Goal: Navigation & Orientation: Find specific page/section

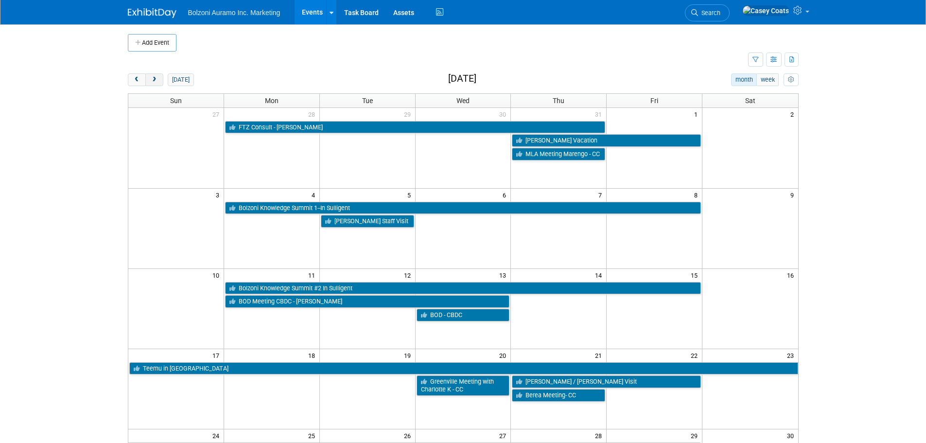
click at [144, 80] on button "prev" at bounding box center [137, 79] width 18 height 13
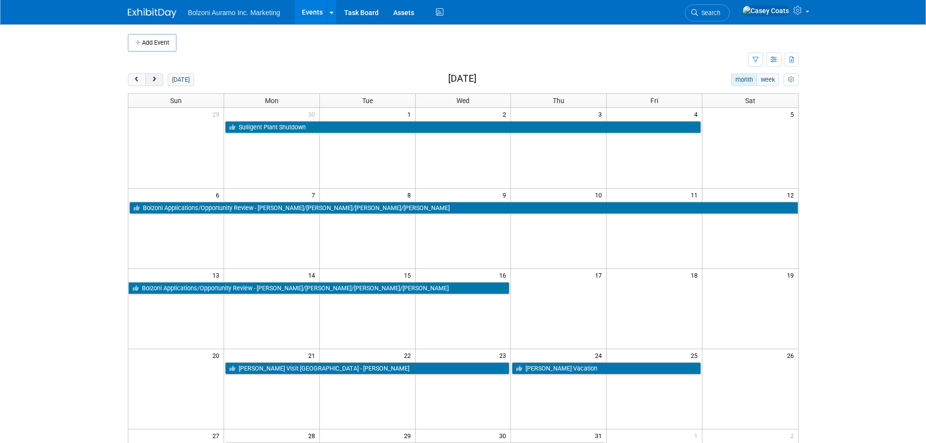
click at [153, 80] on span "next" at bounding box center [154, 80] width 7 height 6
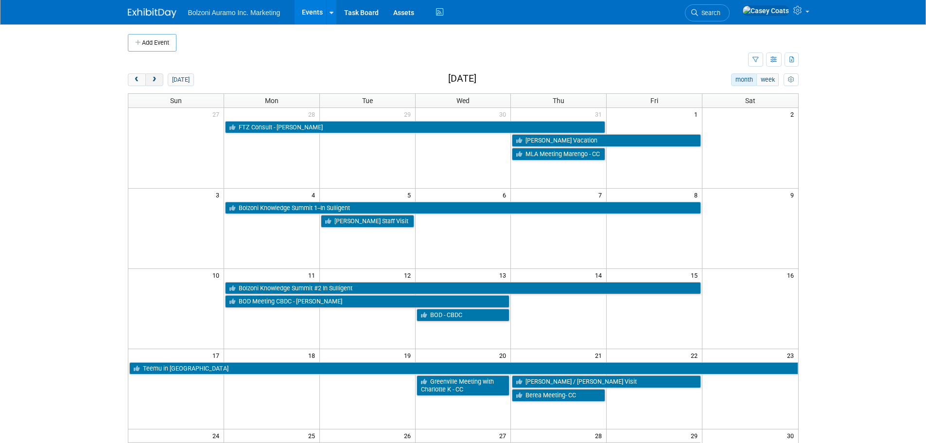
click at [153, 80] on span "next" at bounding box center [154, 80] width 7 height 6
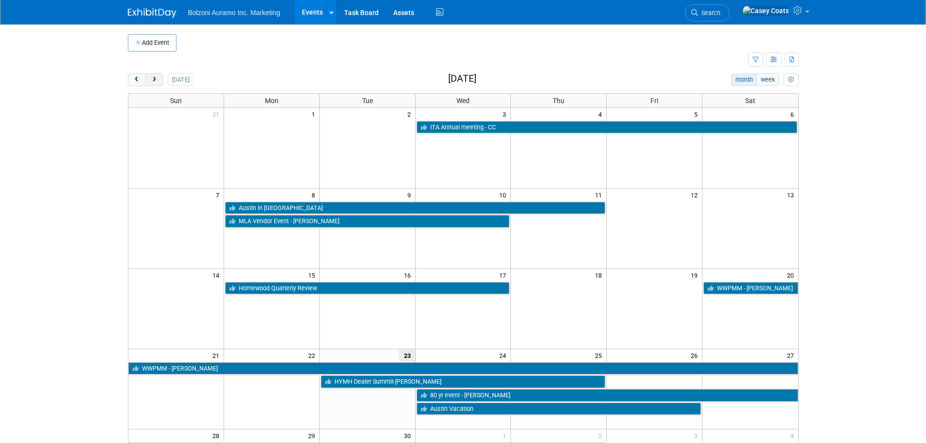
click at [157, 75] on button "next" at bounding box center [154, 79] width 18 height 13
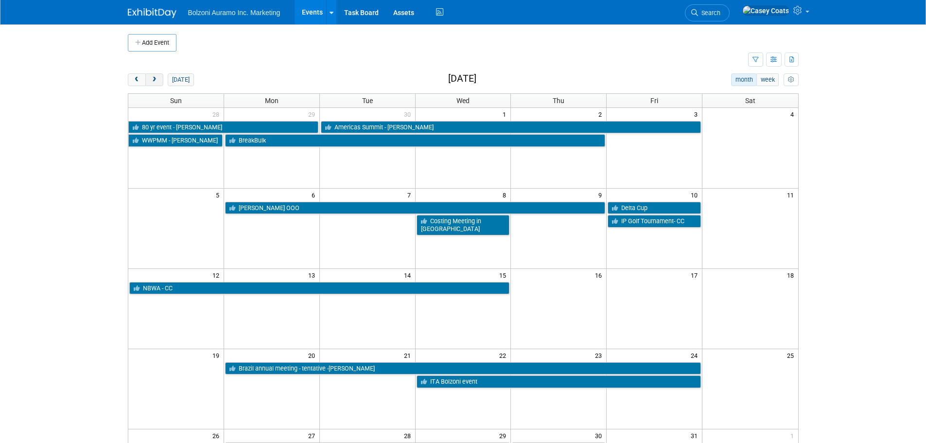
click at [157, 75] on button "next" at bounding box center [154, 79] width 18 height 13
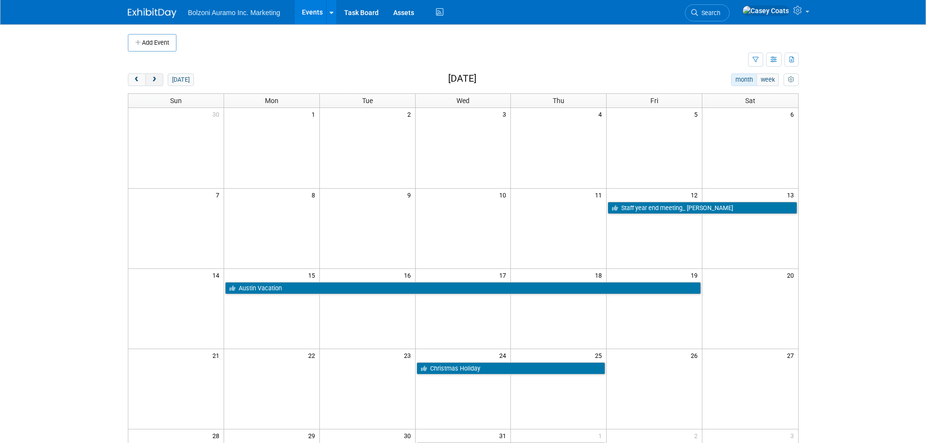
click at [157, 75] on button "next" at bounding box center [154, 79] width 18 height 13
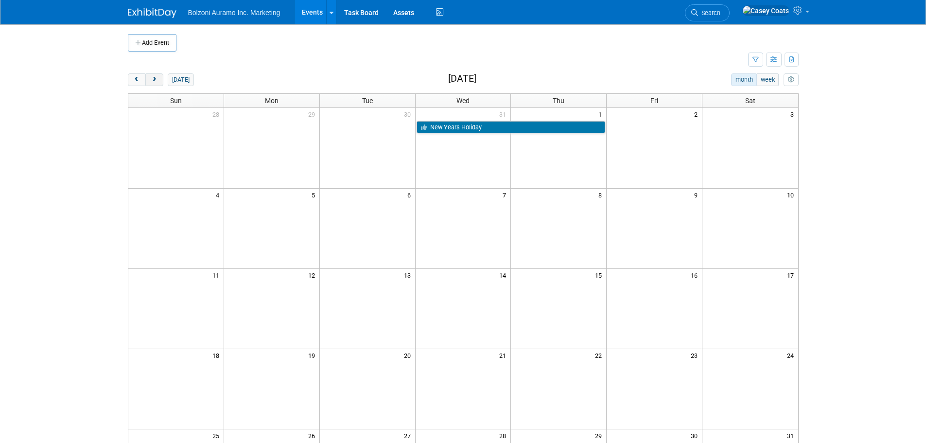
click at [157, 74] on button "next" at bounding box center [154, 79] width 18 height 13
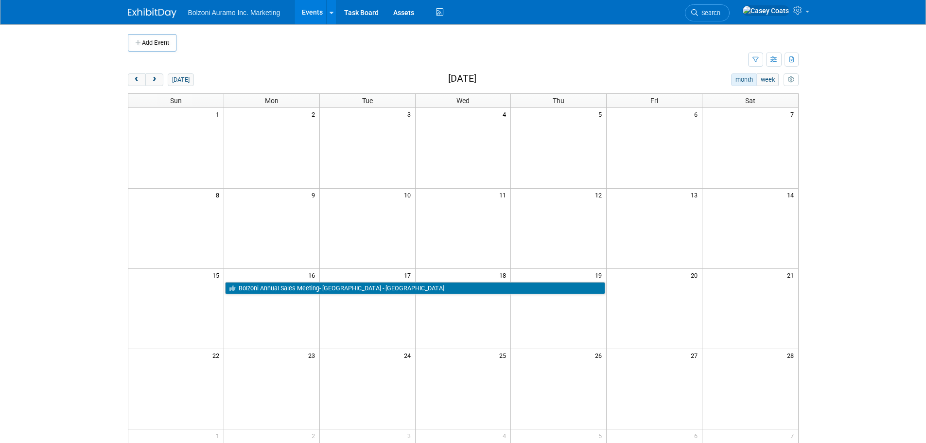
click at [158, 72] on div "Add Event New Event Duplicate Event Warning There is another event in your work…" at bounding box center [463, 316] width 685 height 585
click at [159, 68] on td at bounding box center [438, 60] width 620 height 17
click at [159, 76] on button "next" at bounding box center [154, 79] width 18 height 13
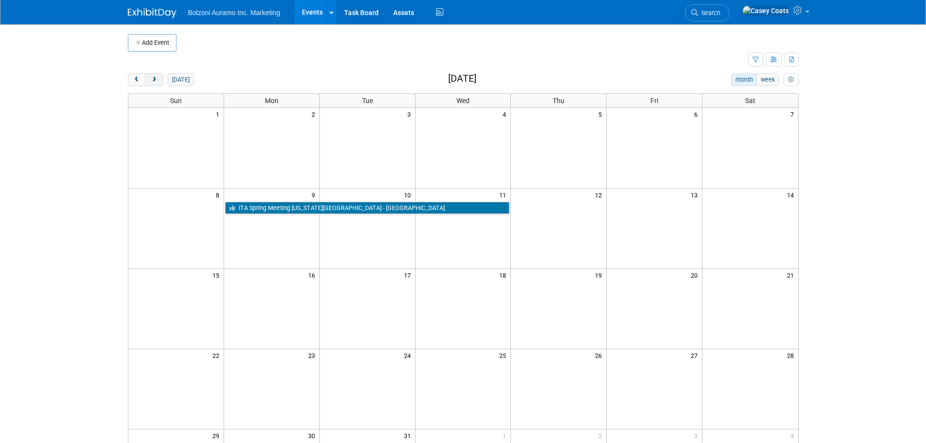
click at [159, 75] on button "next" at bounding box center [154, 79] width 18 height 13
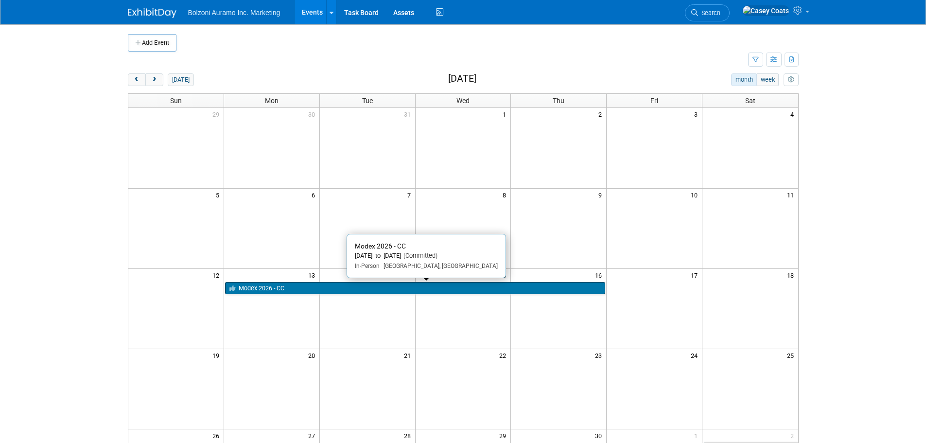
click at [355, 286] on link "Modex 2026 - CC" at bounding box center [415, 288] width 380 height 13
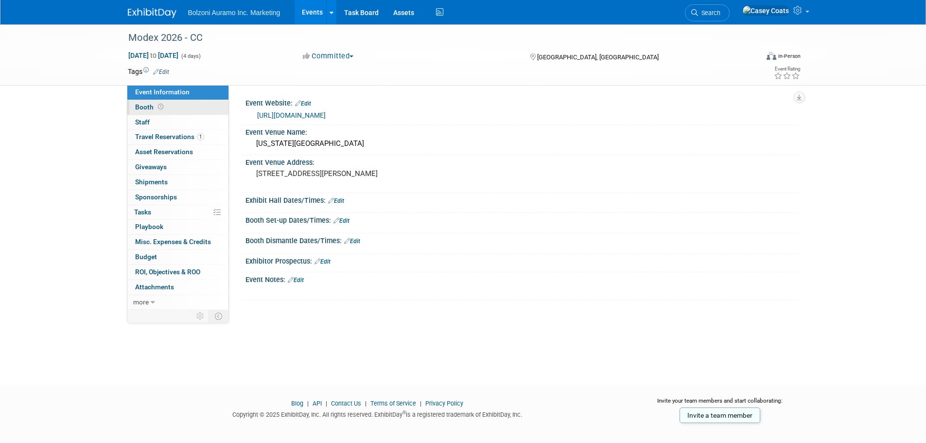
click at [180, 100] on link "Booth" at bounding box center [177, 107] width 101 height 15
